Goal: Navigation & Orientation: Find specific page/section

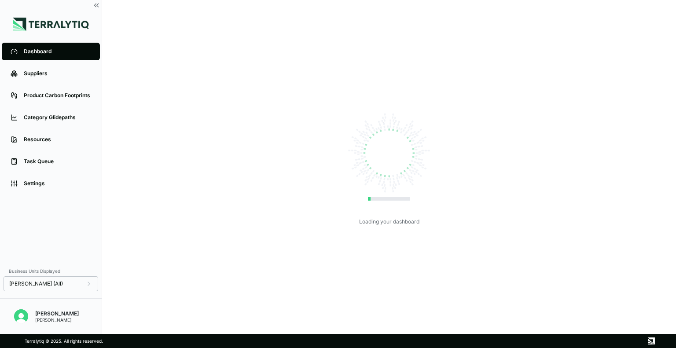
click at [289, 161] on div "Loading your dashboard" at bounding box center [389, 167] width 546 height 306
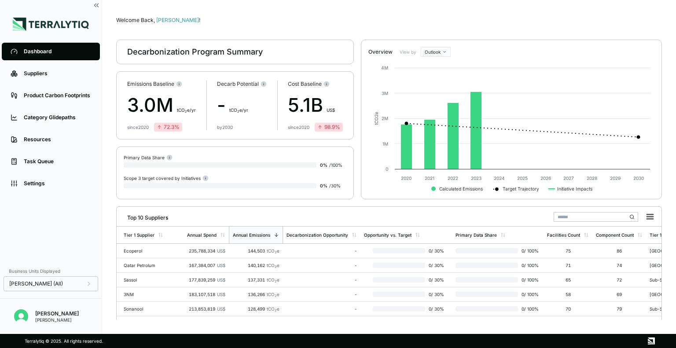
click at [34, 24] on img at bounding box center [51, 24] width 76 height 13
click at [95, 7] on icon at bounding box center [96, 5] width 8 height 8
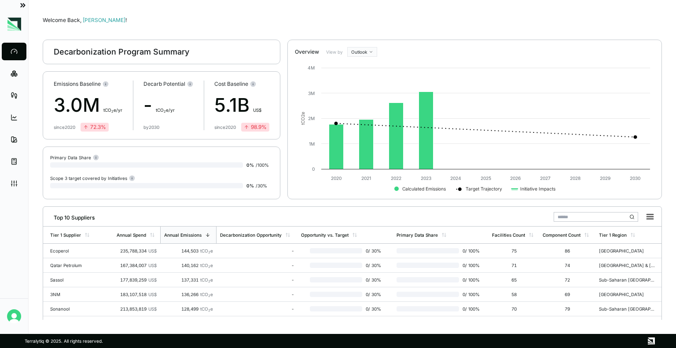
click at [25, 5] on icon at bounding box center [24, 6] width 2 height 4
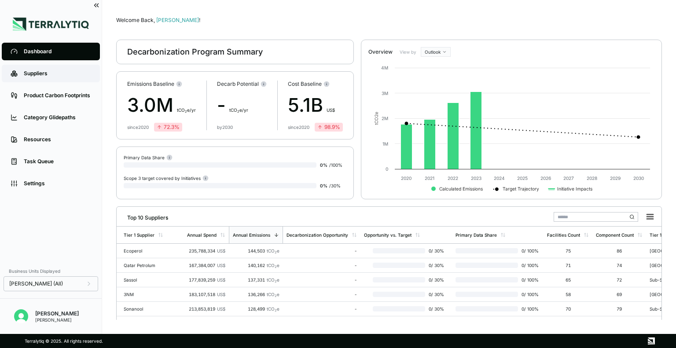
click at [26, 68] on link "Suppliers" at bounding box center [51, 74] width 98 height 18
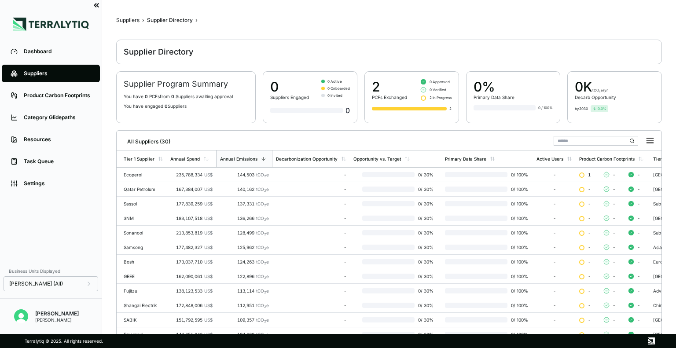
click at [98, 5] on icon at bounding box center [98, 6] width 2 height 4
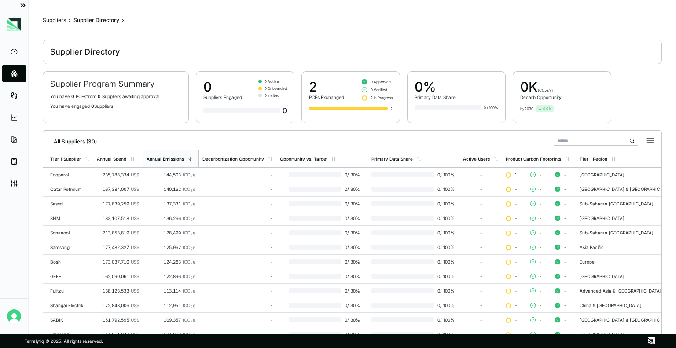
click at [25, 2] on icon at bounding box center [23, 5] width 8 height 8
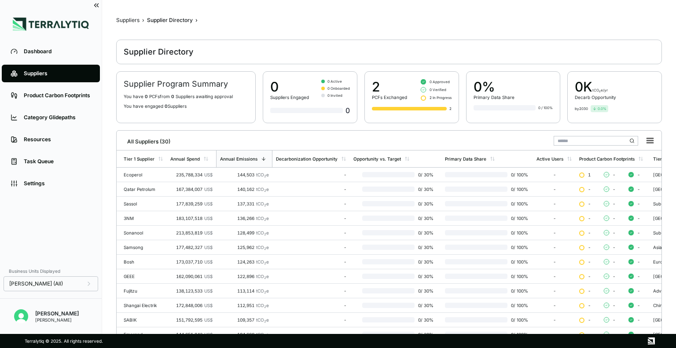
click at [33, 29] on img at bounding box center [51, 24] width 76 height 13
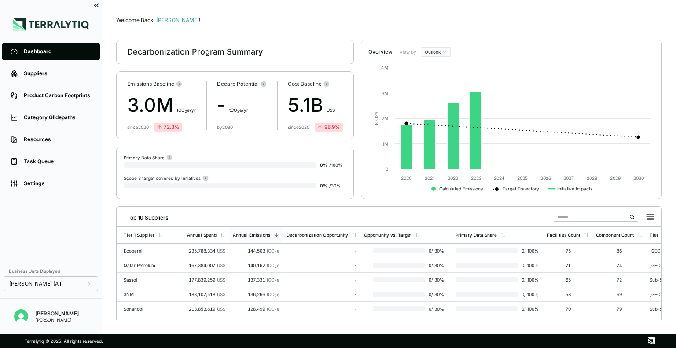
click at [33, 29] on img at bounding box center [51, 24] width 76 height 13
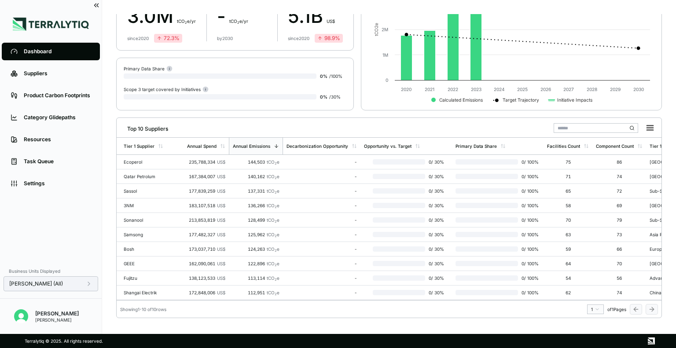
click at [49, 281] on div "[PERSON_NAME] (All)" at bounding box center [50, 283] width 83 height 7
click at [48, 203] on div "Dashboard Suppliers Product Carbon Footprints Category Glidepaths Resources Tas…" at bounding box center [51, 152] width 102 height 222
click at [45, 118] on div "Category Glidepaths" at bounding box center [57, 117] width 67 height 7
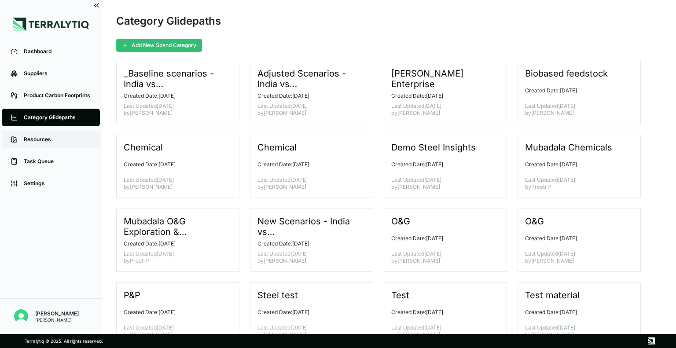
click at [35, 143] on div "Resources" at bounding box center [57, 139] width 67 height 7
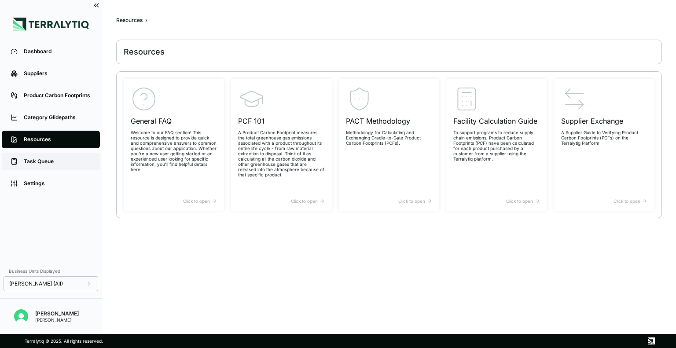
click at [39, 165] on div "Task Queue" at bounding box center [57, 161] width 67 height 7
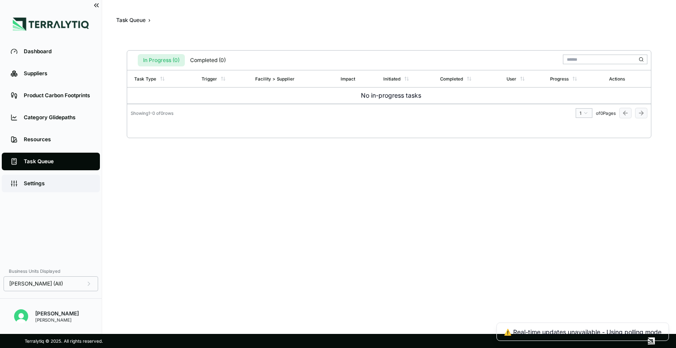
click at [41, 188] on link "Settings" at bounding box center [51, 184] width 98 height 18
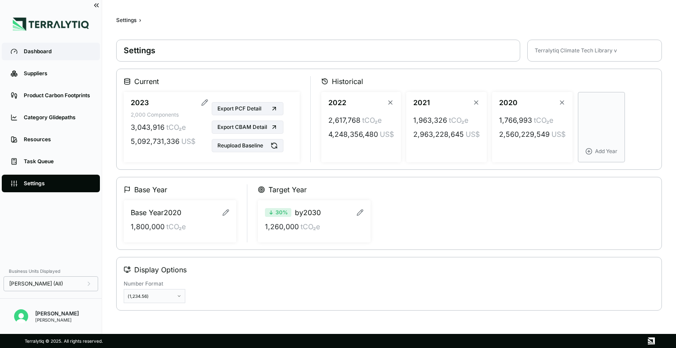
click at [59, 59] on link "Dashboard" at bounding box center [51, 52] width 98 height 18
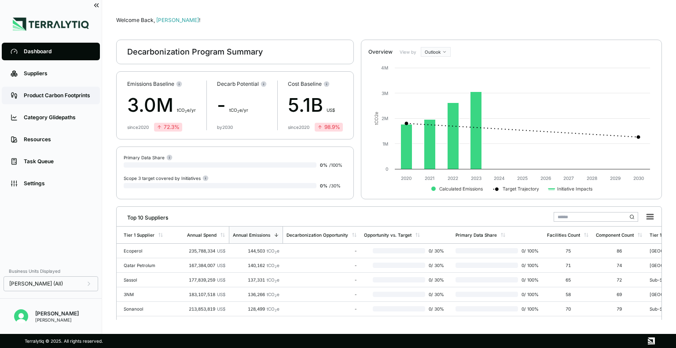
click at [55, 93] on div "Product Carbon Footprints" at bounding box center [57, 95] width 67 height 7
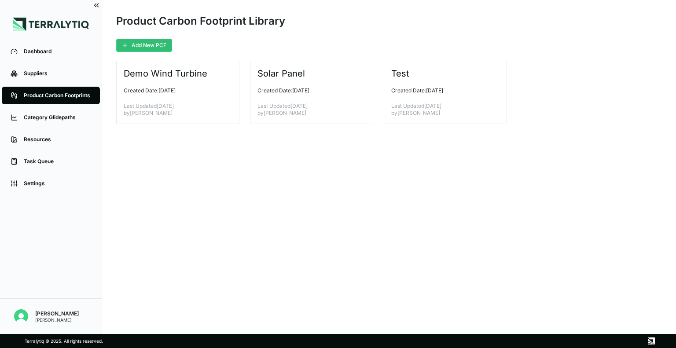
click at [155, 27] on div "Product Carbon Footprint Library" at bounding box center [200, 21] width 169 height 14
click at [26, 26] on img at bounding box center [51, 24] width 76 height 13
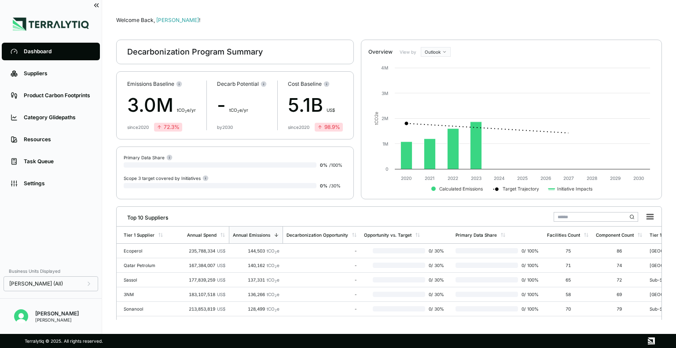
click at [26, 26] on img at bounding box center [51, 24] width 76 height 13
